Goal: Transaction & Acquisition: Subscribe to service/newsletter

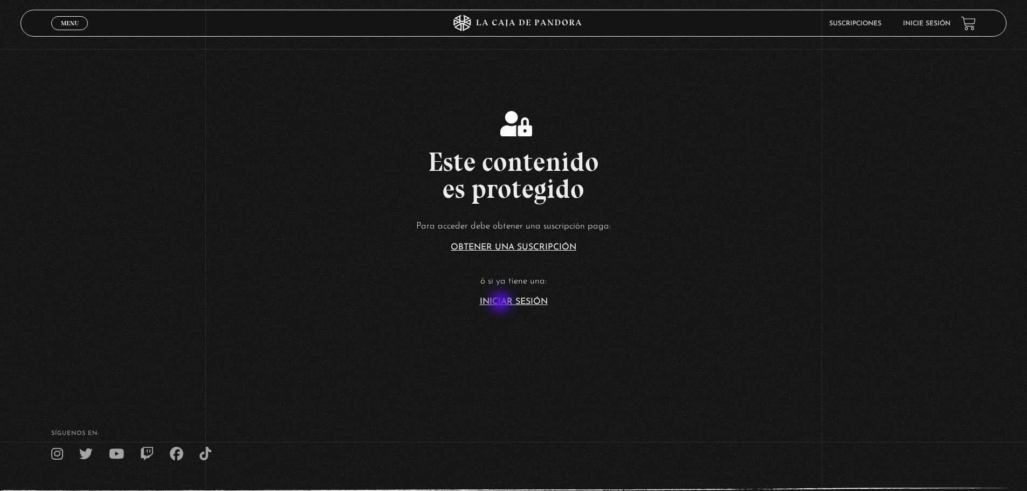
click at [501, 303] on link "Iniciar Sesión" at bounding box center [514, 302] width 68 height 9
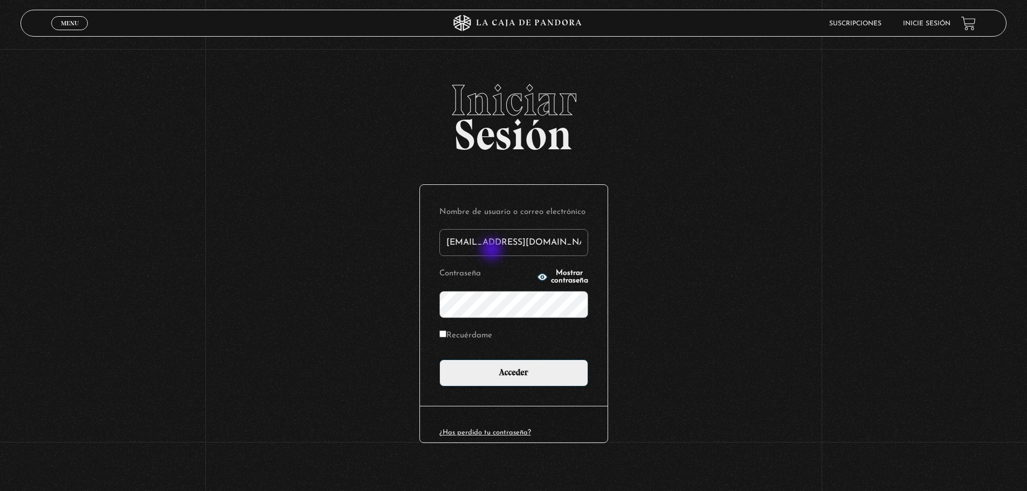
type input "[EMAIL_ADDRESS][DOMAIN_NAME]"
click at [439, 360] on input "Acceder" at bounding box center [513, 373] width 149 height 27
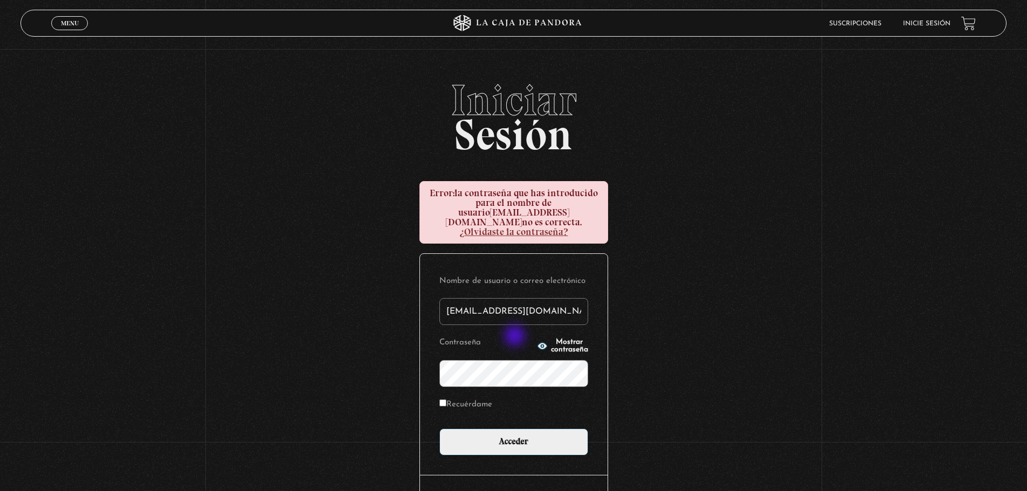
click at [537, 342] on icon "button" at bounding box center [542, 345] width 10 height 7
click at [439, 429] on input "Acceder" at bounding box center [513, 442] width 149 height 27
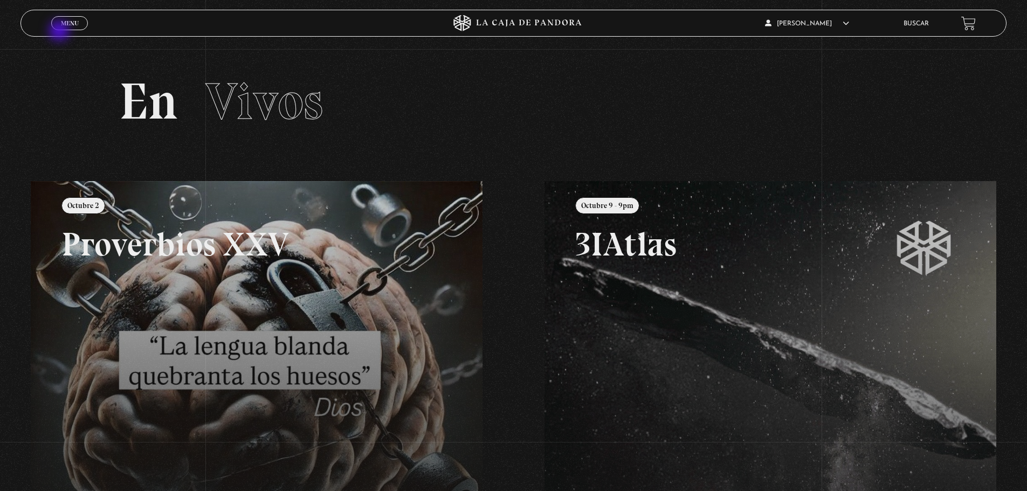
click at [60, 32] on div "Menu Cerrar" at bounding box center [205, 23] width 308 height 26
click at [64, 24] on span "Menu" at bounding box center [70, 23] width 18 height 6
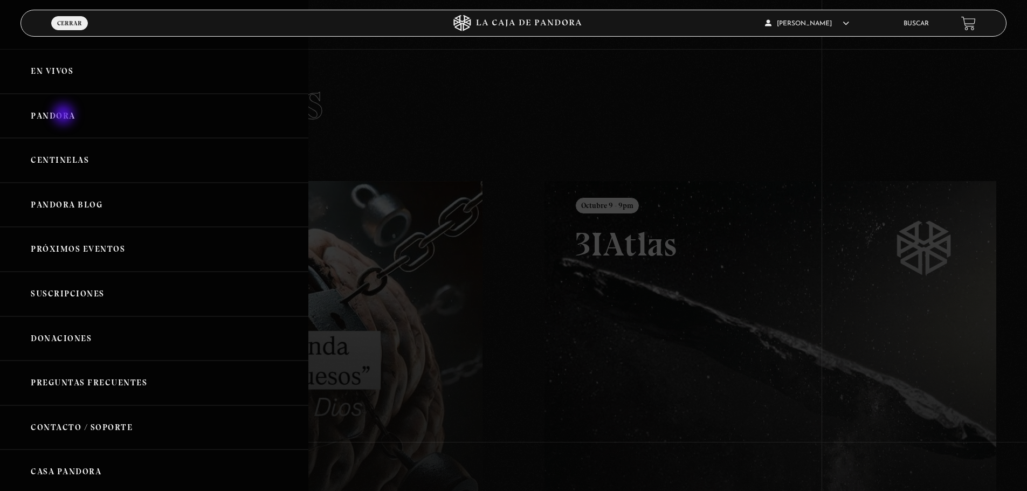
click at [65, 115] on link "Pandora" at bounding box center [154, 116] width 308 height 45
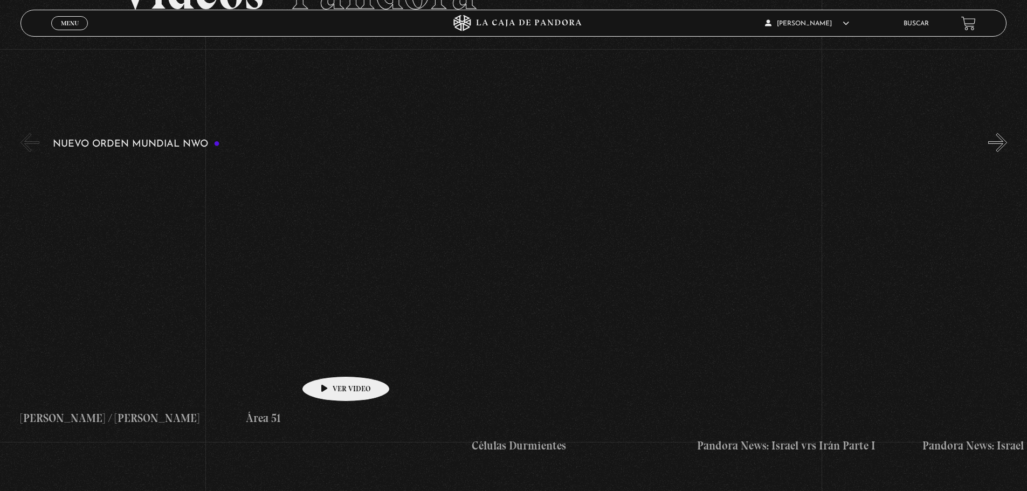
scroll to position [111, 0]
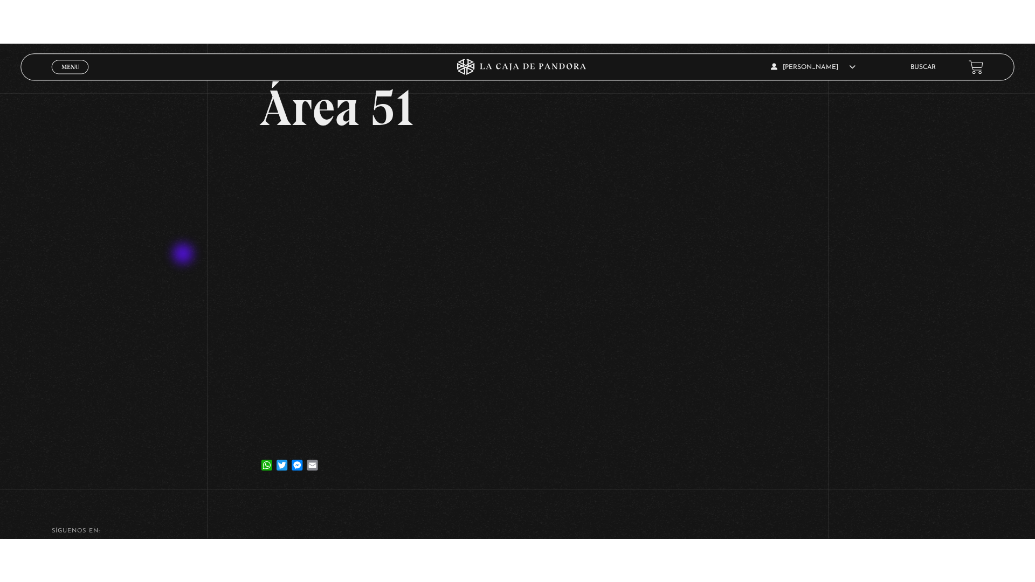
scroll to position [81, 0]
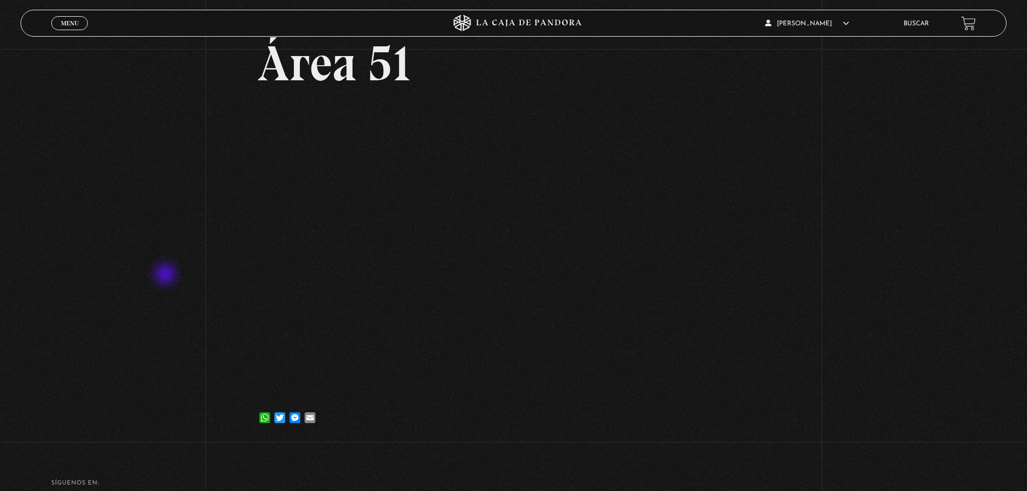
click at [167, 277] on div "Volver 28 agosto, 2025 Área 51 WhatsApp Twitter Messenger Email" at bounding box center [513, 205] width 1027 height 474
